Goal: Communication & Community: Answer question/provide support

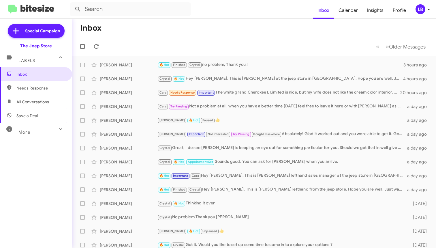
drag, startPoint x: 234, startPoint y: 46, endPoint x: 229, endPoint y: 43, distance: 5.0
click at [233, 45] on mat-toolbar-row "« Previous » Next Older Messages" at bounding box center [254, 46] width 364 height 18
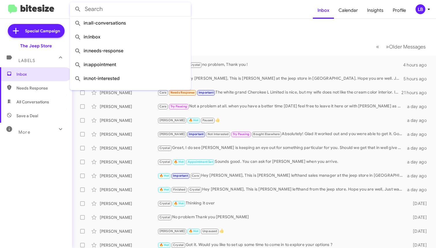
click at [162, 12] on input "text" at bounding box center [130, 9] width 121 height 14
click at [249, 14] on form at bounding box center [191, 9] width 243 height 14
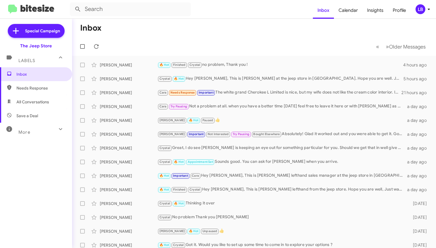
click at [156, 39] on mat-toolbar-row "« Previous » Next Older Messages" at bounding box center [254, 46] width 364 height 18
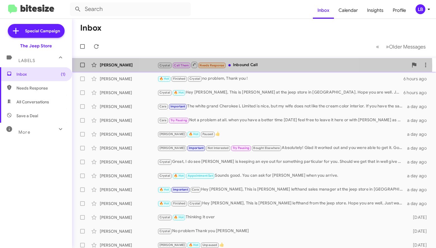
click at [249, 66] on div "Crystal Call Them Needs Response Inbound Call" at bounding box center [283, 64] width 251 height 7
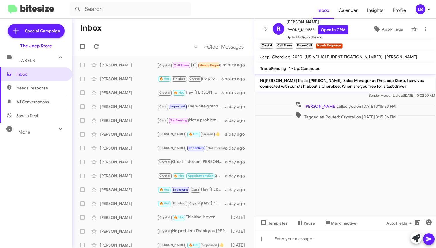
click at [345, 94] on div "Sender Account said at [DATE] 10:02:20 AM" at bounding box center [346, 96] width 180 height 6
click at [139, 24] on mat-toolbar-row "Inbox" at bounding box center [163, 28] width 182 height 18
click at [139, 37] on mat-toolbar-row "Inbox" at bounding box center [163, 28] width 182 height 18
click at [98, 46] on icon at bounding box center [96, 46] width 5 height 5
drag, startPoint x: 162, startPoint y: 42, endPoint x: 141, endPoint y: 33, distance: 22.4
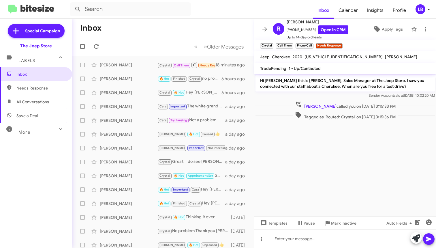
click at [162, 42] on mat-toolbar-row "« Previous » Next Older Messages" at bounding box center [163, 46] width 182 height 18
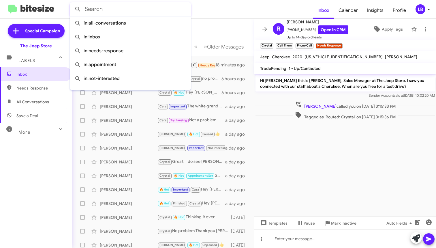
click at [106, 13] on input "text" at bounding box center [130, 9] width 121 height 14
click at [78, 9] on button at bounding box center [78, 9] width 12 height 12
click at [216, 36] on mat-toolbar-row "Inbox" at bounding box center [163, 28] width 182 height 18
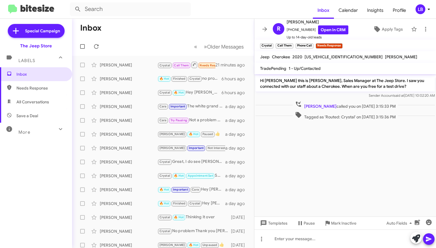
click at [353, 98] on div "Hi [PERSON_NAME] this is [PERSON_NAME], Sales Manager at The Jeep Store. I saw …" at bounding box center [346, 86] width 182 height 25
click at [322, 99] on div "Hi [PERSON_NAME] this is [PERSON_NAME], Sales Manager at The Jeep Store. I saw …" at bounding box center [346, 86] width 182 height 25
click at [172, 29] on mat-toolbar-row "Inbox" at bounding box center [163, 28] width 182 height 18
click at [122, 9] on input "text" at bounding box center [130, 9] width 121 height 14
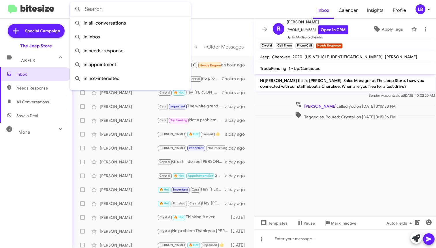
click at [217, 32] on mat-toolbar-row "Inbox" at bounding box center [163, 28] width 182 height 18
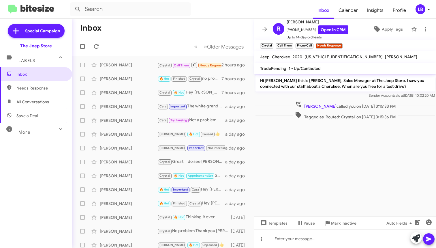
click at [167, 32] on mat-toolbar-row "Inbox" at bounding box center [163, 28] width 182 height 18
click at [183, 13] on input "text" at bounding box center [130, 9] width 121 height 14
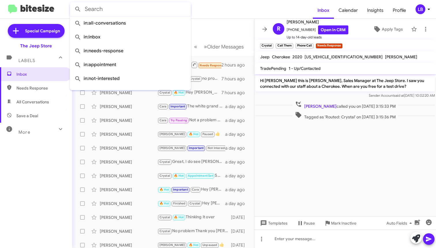
click at [177, 8] on input "text" at bounding box center [130, 9] width 121 height 14
click at [78, 9] on button at bounding box center [78, 9] width 12 height 12
